Goal: Task Accomplishment & Management: Manage account settings

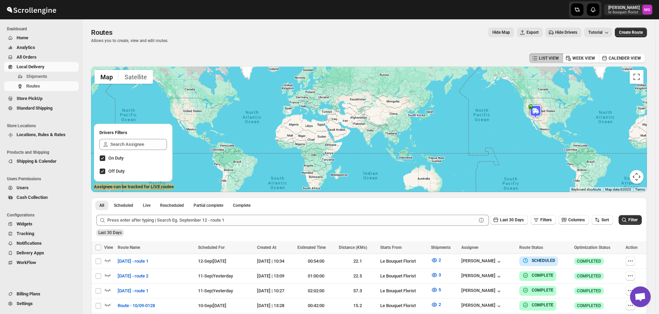
click at [50, 96] on span "Store PickUp" at bounding box center [47, 98] width 61 height 7
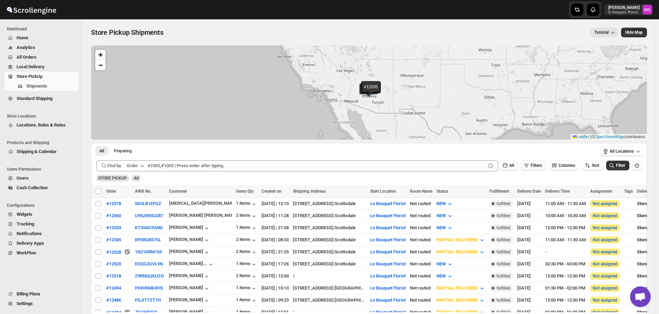
click at [530, 166] on icon "button" at bounding box center [526, 165] width 7 height 7
click at [531, 193] on span "Add Filter" at bounding box center [539, 193] width 18 height 6
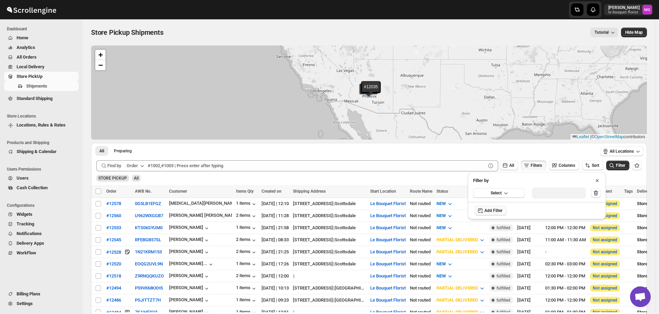
click at [510, 195] on button "Select" at bounding box center [499, 193] width 52 height 10
click at [506, 208] on button "Delivery Date" at bounding box center [499, 207] width 48 height 11
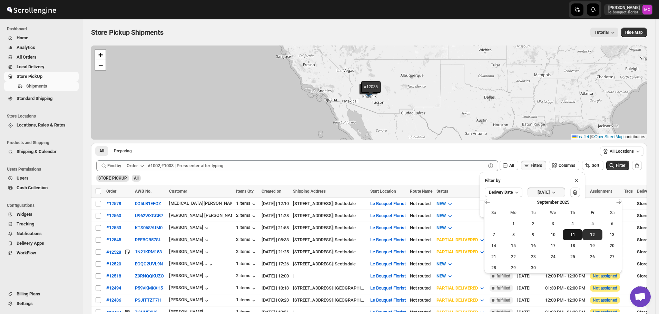
click at [576, 233] on span "11" at bounding box center [572, 235] width 14 height 6
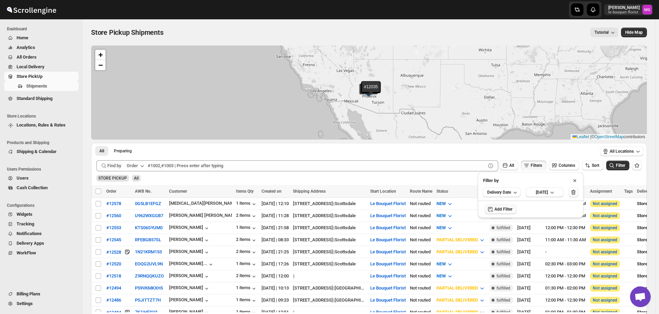
click at [615, 165] on icon "submit" at bounding box center [611, 165] width 7 height 7
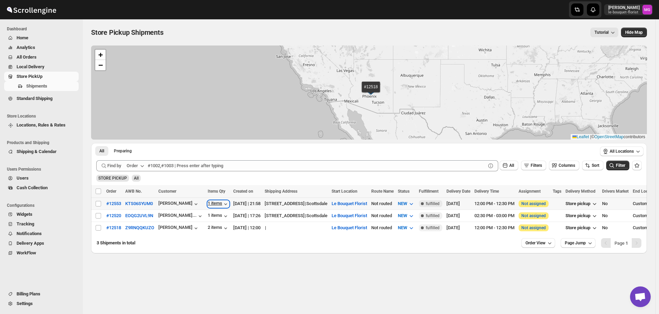
click at [210, 205] on div "1 items" at bounding box center [218, 204] width 21 height 7
click at [415, 205] on icon "button" at bounding box center [411, 203] width 7 height 7
click at [414, 236] on button "PREPARING" at bounding box center [413, 241] width 52 height 11
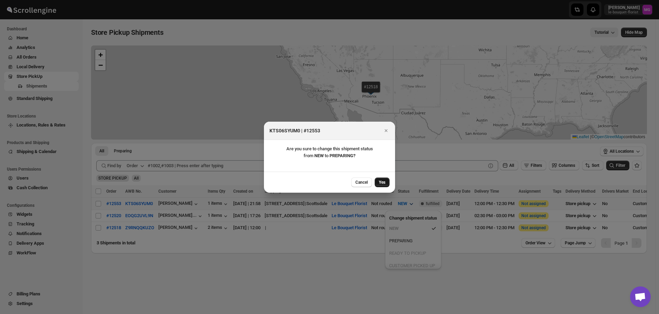
click at [384, 183] on span "Yes" at bounding box center [382, 183] width 7 height 6
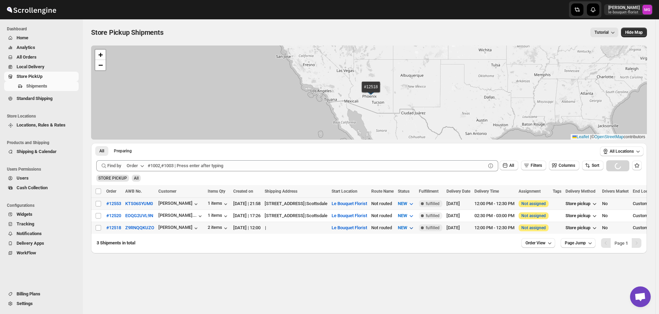
click at [407, 229] on span "NEW" at bounding box center [402, 227] width 9 height 5
click at [416, 262] on button "PREPARING" at bounding box center [413, 264] width 52 height 11
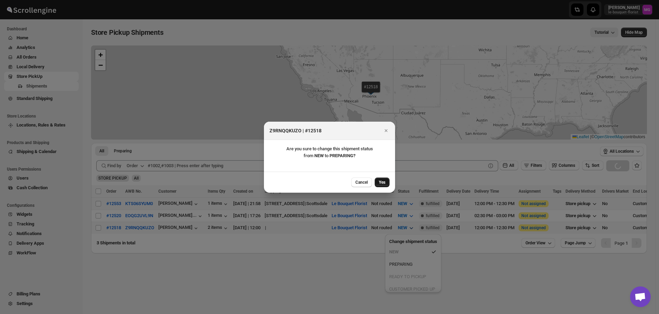
click at [381, 180] on span "Yes" at bounding box center [382, 183] width 7 height 6
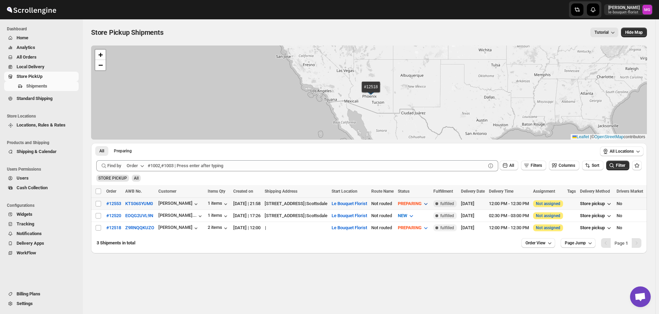
click at [422, 205] on span "PREPARING" at bounding box center [410, 203] width 24 height 5
click at [421, 257] on button "READY TO PICKUP" at bounding box center [420, 253] width 52 height 11
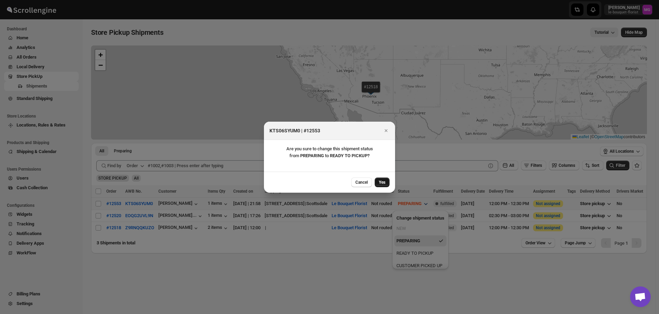
click at [375, 185] on button "Yes" at bounding box center [382, 183] width 15 height 10
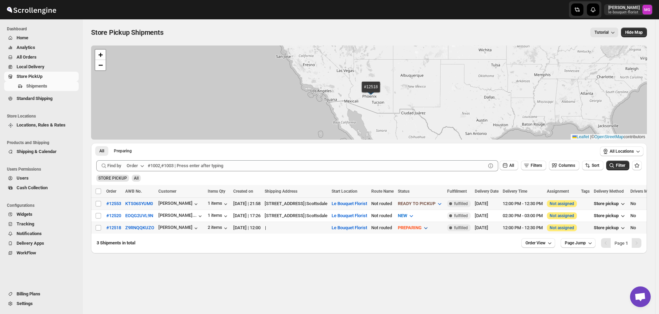
click at [421, 229] on span "PREPARING" at bounding box center [410, 227] width 24 height 5
click at [422, 273] on button "READY TO PICKUP" at bounding box center [420, 277] width 52 height 11
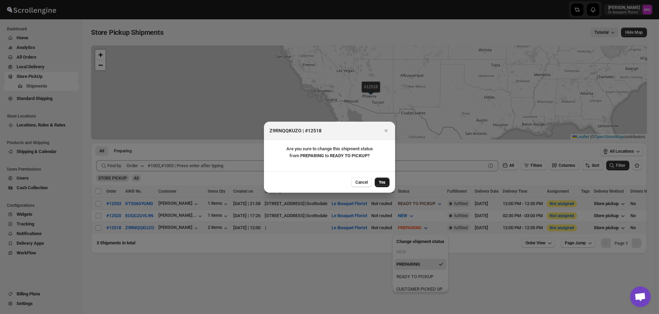
click at [383, 183] on span "Yes" at bounding box center [382, 183] width 7 height 6
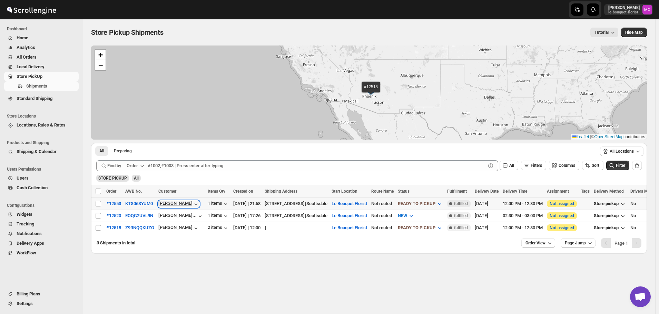
click at [179, 205] on div "[PERSON_NAME]" at bounding box center [178, 204] width 41 height 7
click at [167, 228] on div "[PERSON_NAME]" at bounding box center [178, 228] width 41 height 7
click at [176, 226] on div "[PERSON_NAME]" at bounding box center [178, 228] width 41 height 7
click at [208, 225] on div "2 items" at bounding box center [218, 228] width 21 height 7
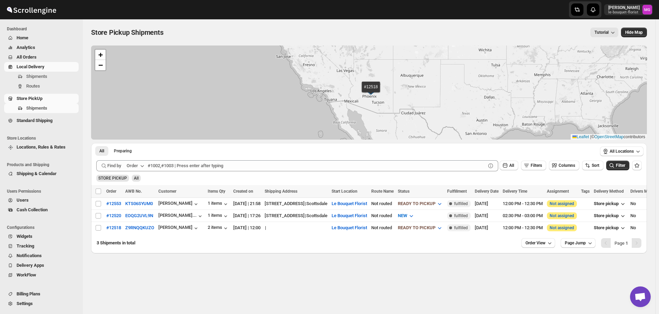
click at [28, 63] on span "Local Delivery" at bounding box center [47, 66] width 61 height 7
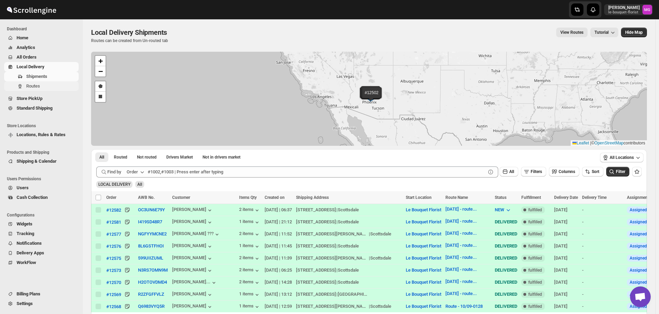
click at [33, 89] on span "Routes" at bounding box center [51, 86] width 51 height 7
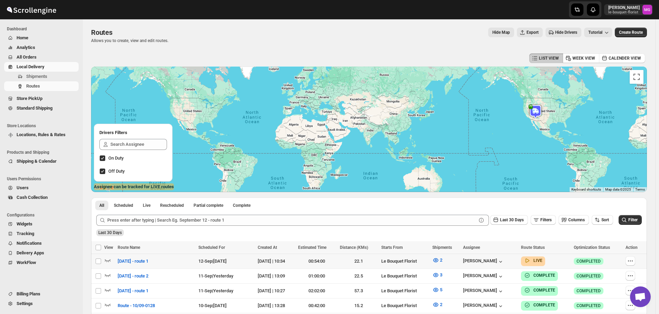
click at [104, 260] on td "Select route" at bounding box center [97, 261] width 13 height 15
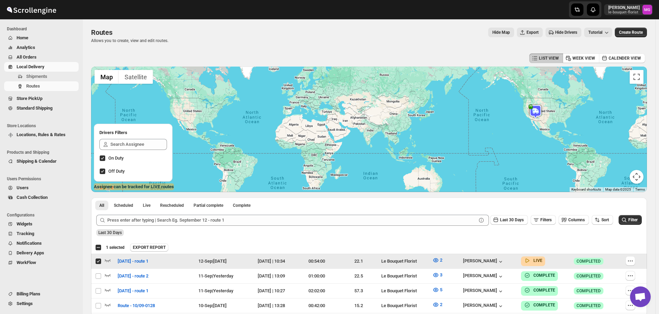
click at [97, 262] on input "Select route" at bounding box center [99, 262] width 6 height 6
checkbox input "false"
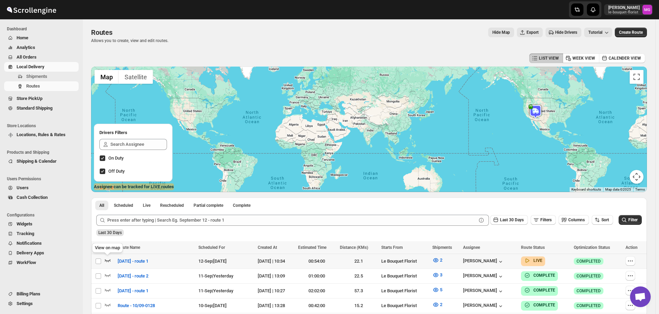
click at [110, 261] on icon "button" at bounding box center [108, 261] width 6 height 3
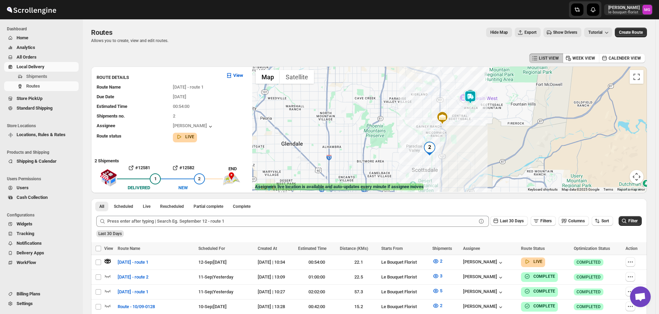
click at [433, 149] on img "2" at bounding box center [430, 149] width 14 height 14
click at [463, 116] on button "Close" at bounding box center [454, 124] width 17 height 17
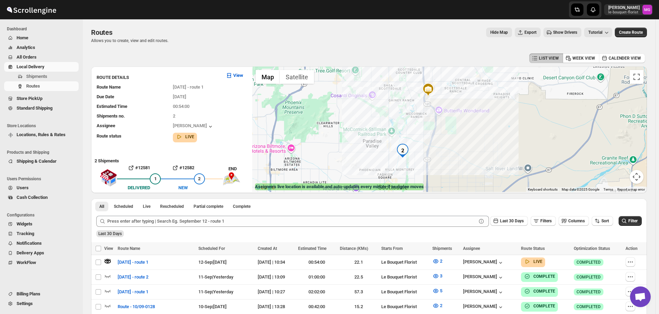
click at [37, 96] on span "Store PickUp" at bounding box center [30, 98] width 26 height 5
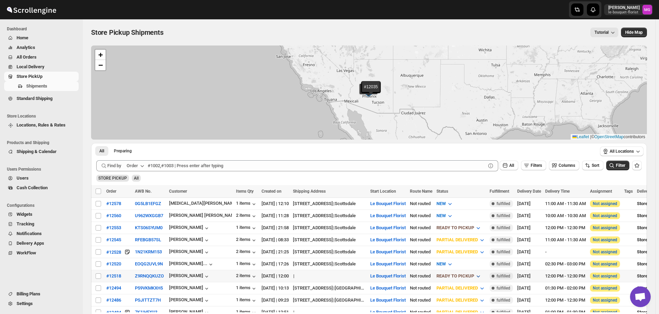
click at [474, 276] on span "READY TO PICKUP" at bounding box center [455, 276] width 38 height 5
click at [481, 265] on div "CUSTOMER PICKED UP" at bounding box center [479, 263] width 46 height 7
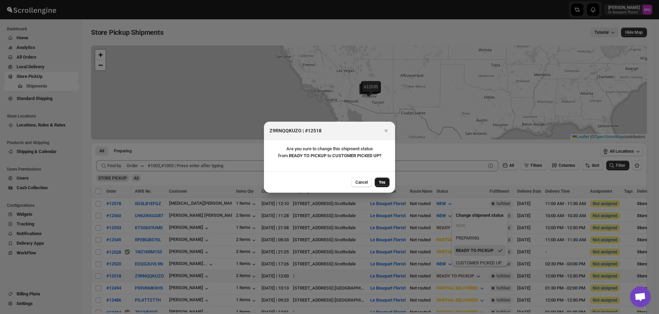
click at [382, 186] on button "Yes" at bounding box center [382, 183] width 15 height 10
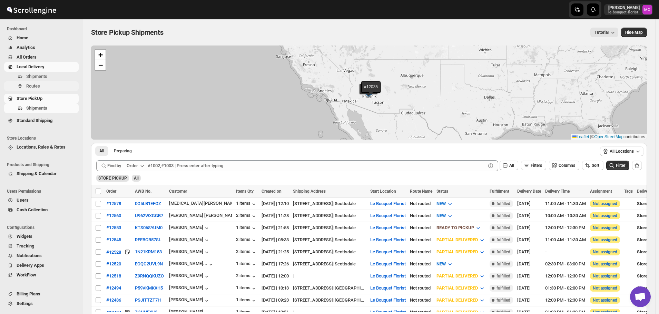
click at [43, 84] on span "Routes" at bounding box center [51, 86] width 51 height 7
